Goal: Navigation & Orientation: Find specific page/section

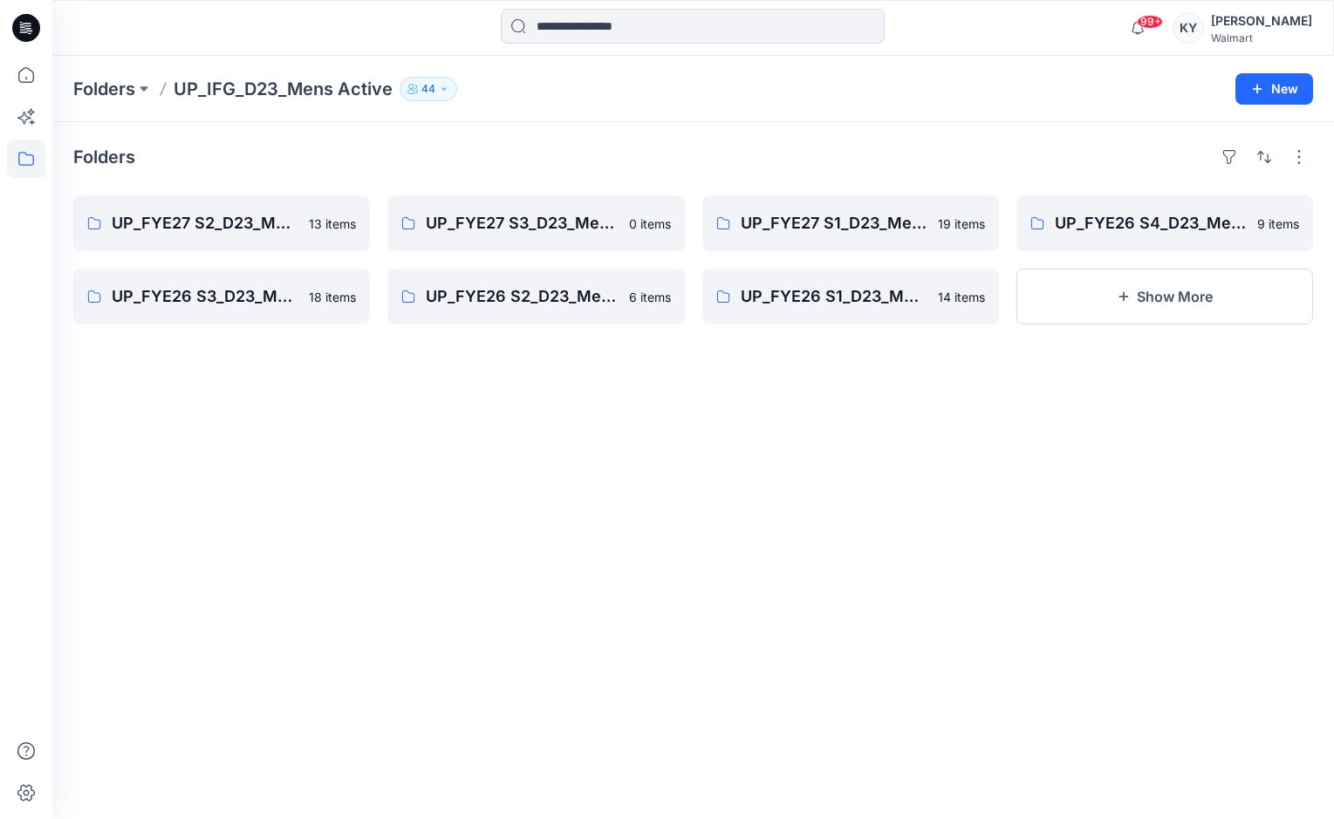
click at [355, 88] on p "UP_IFG_D23_Mens Active" at bounding box center [283, 89] width 219 height 24
click at [143, 85] on button at bounding box center [143, 89] width 17 height 24
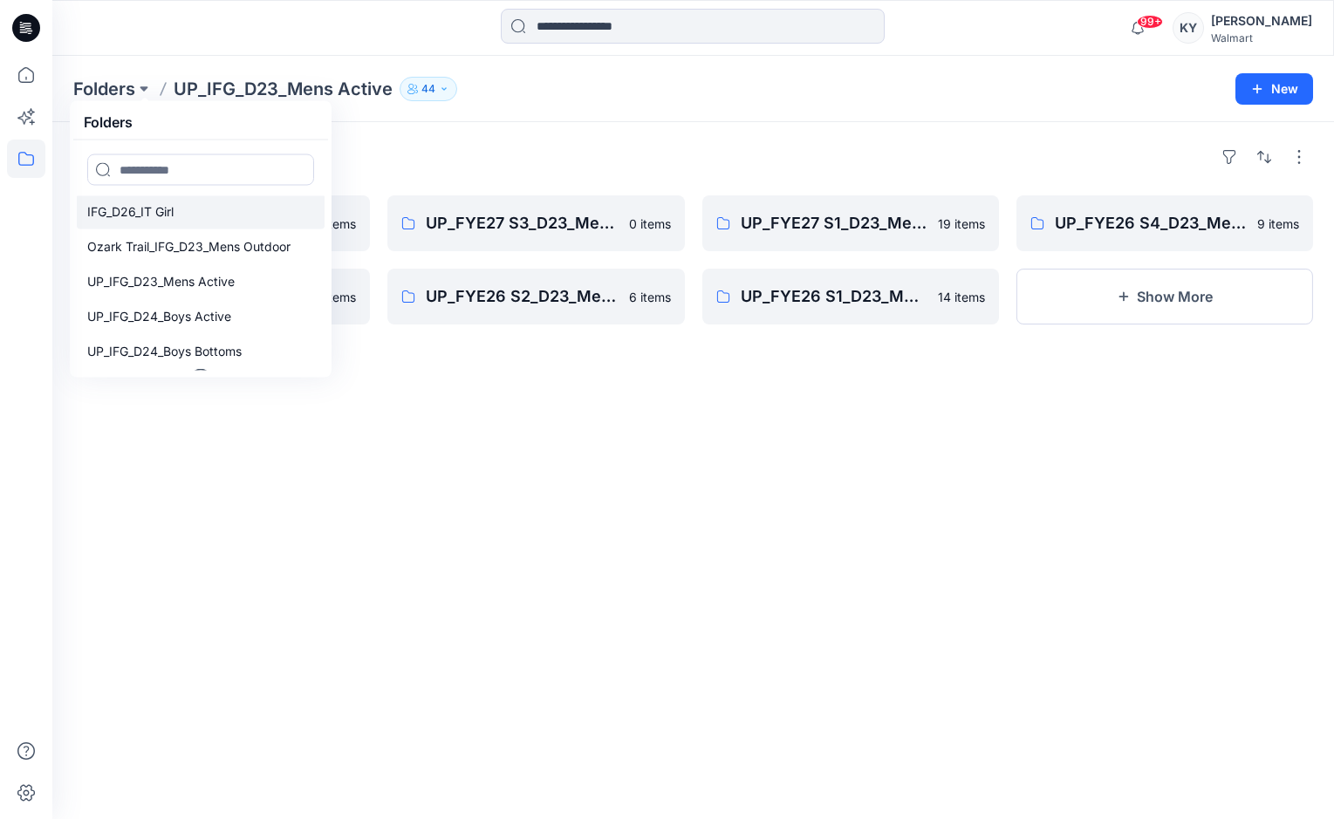
scroll to position [105, 0]
click at [157, 310] on p "UP_IFG_D24_Boys Active" at bounding box center [159, 318] width 144 height 21
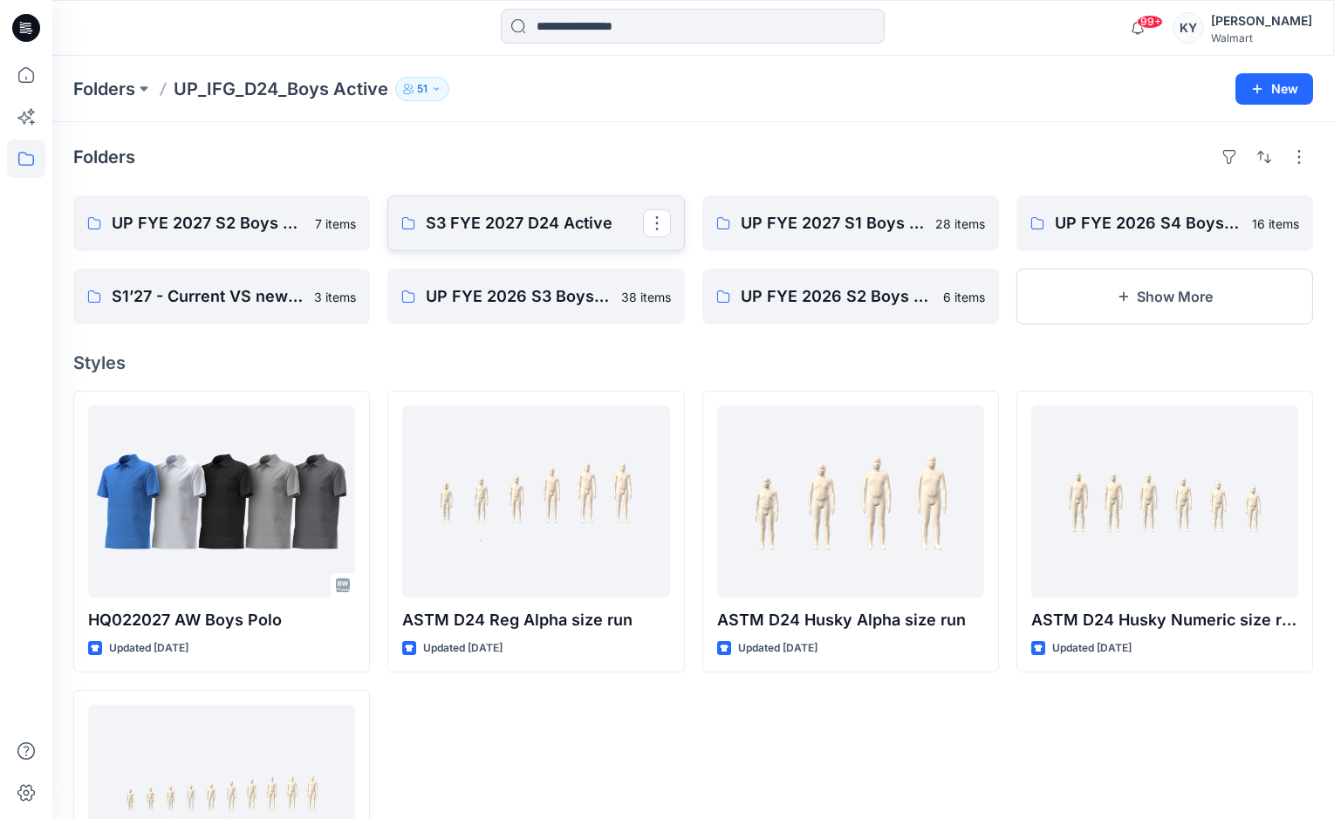
click at [541, 225] on p "S3 FYE 2027 D24 Active" at bounding box center [534, 223] width 216 height 24
